Goal: Transaction & Acquisition: Purchase product/service

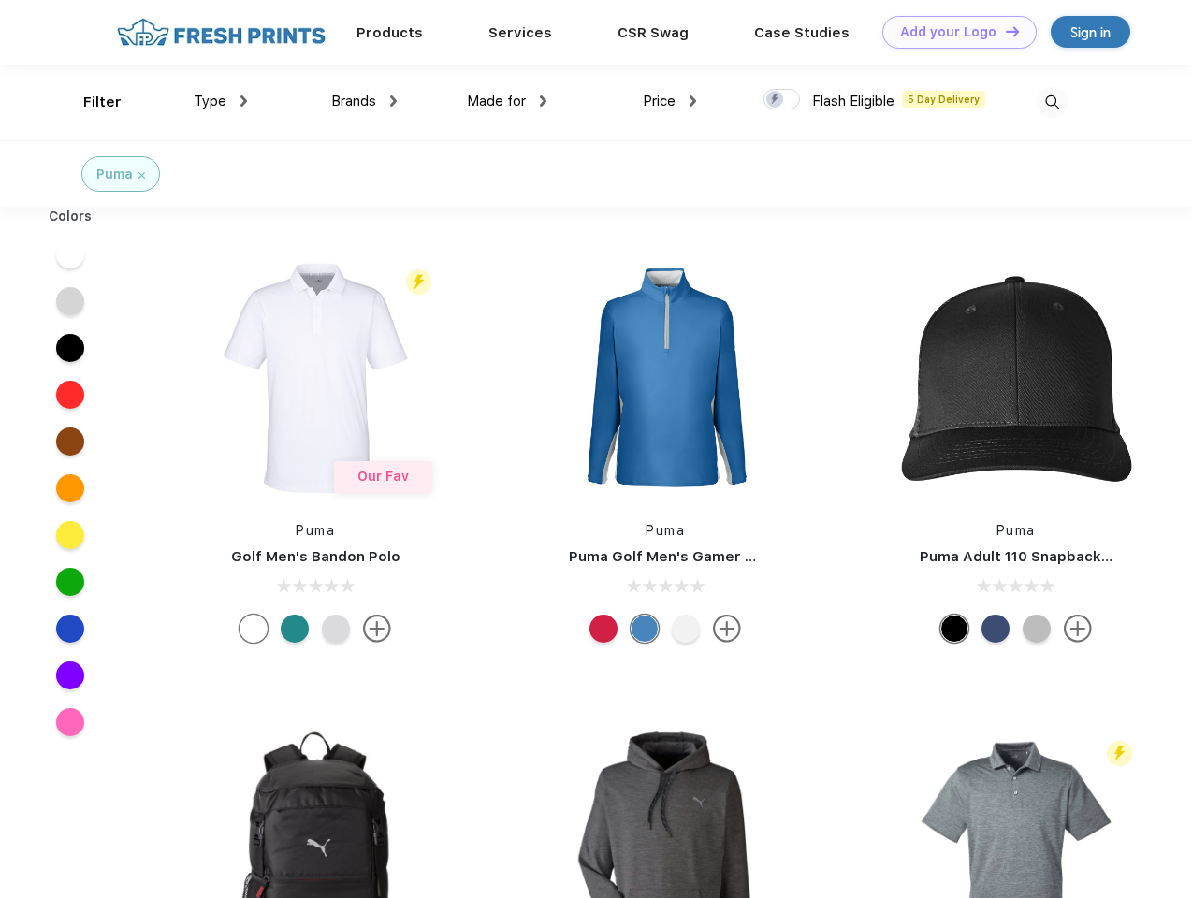
click at [953, 32] on link "Add your Logo Design Tool" at bounding box center [959, 32] width 154 height 33
click at [0, 0] on div "Design Tool" at bounding box center [0, 0] width 0 height 0
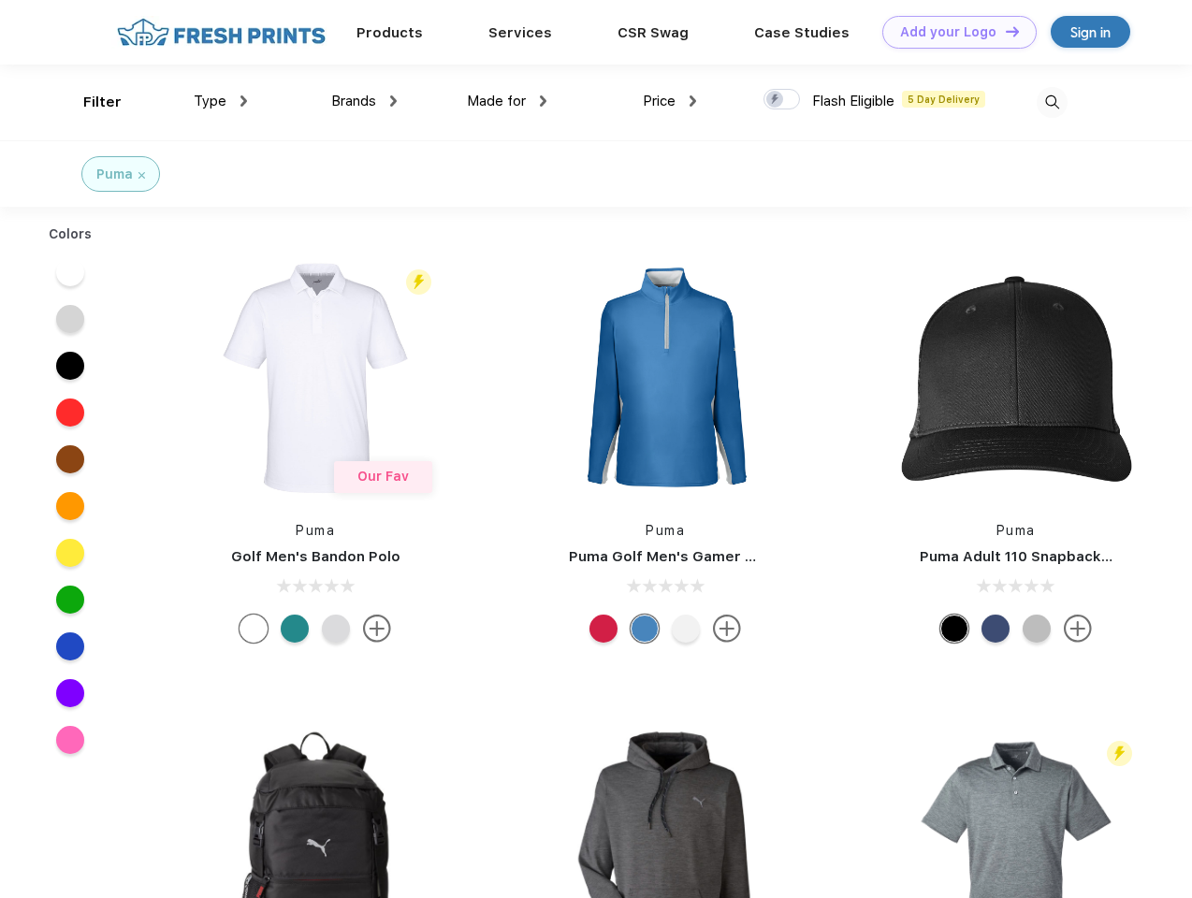
click at [1004, 31] on link "Add your Logo Design Tool" at bounding box center [959, 32] width 154 height 33
click at [90, 102] on div "Filter" at bounding box center [102, 103] width 38 height 22
click at [221, 101] on span "Type" at bounding box center [210, 101] width 33 height 17
click at [364, 101] on span "Brands" at bounding box center [353, 101] width 45 height 17
click at [507, 101] on span "Made for" at bounding box center [496, 101] width 59 height 17
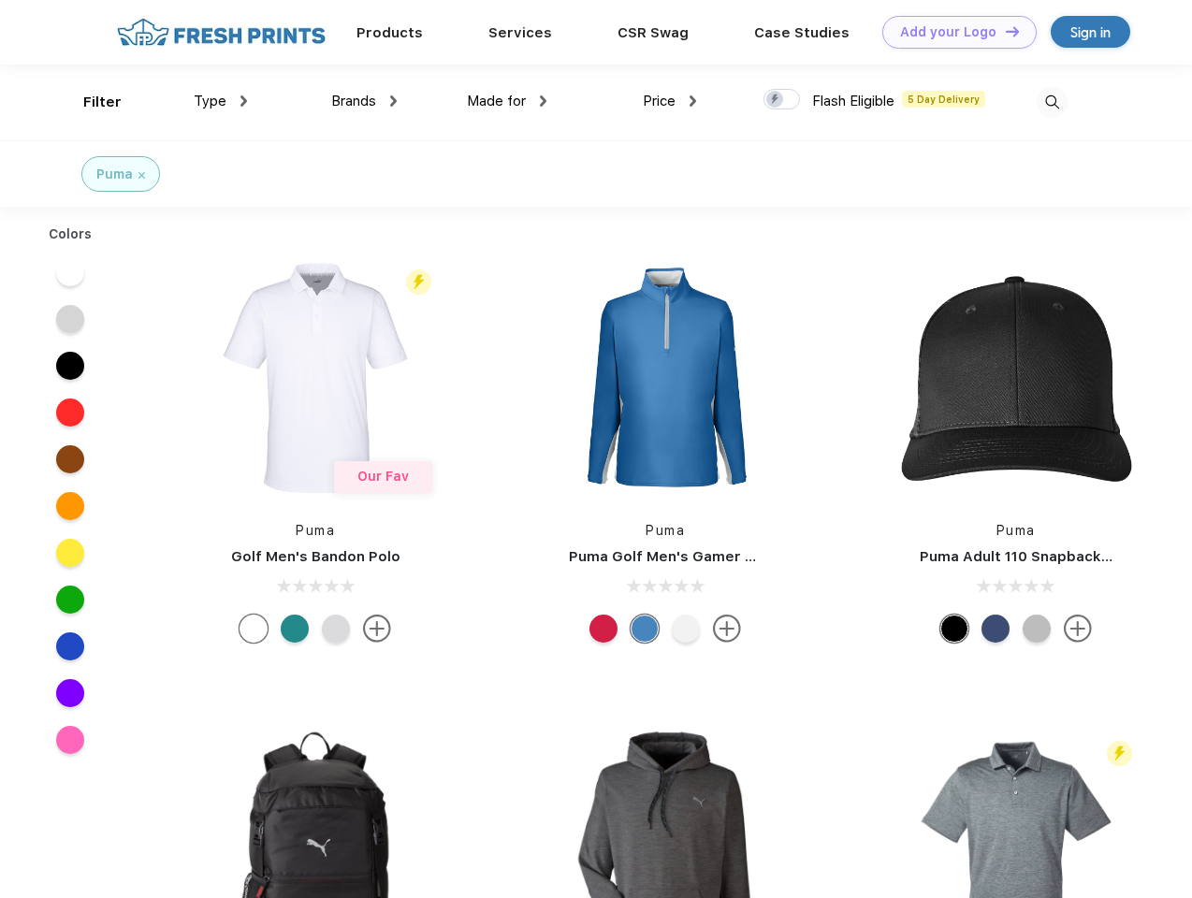
click at [670, 101] on span "Price" at bounding box center [659, 101] width 33 height 17
click at [782, 100] on div at bounding box center [782, 99] width 36 height 21
click at [776, 100] on input "checkbox" at bounding box center [770, 94] width 12 height 12
click at [1052, 102] on img at bounding box center [1052, 102] width 31 height 31
